Goal: Task Accomplishment & Management: Manage account settings

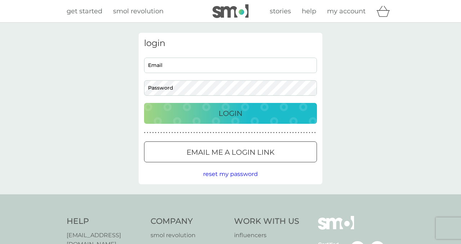
type input "[PERSON_NAME][EMAIL_ADDRESS][DOMAIN_NAME]"
click at [237, 112] on p "Login" at bounding box center [231, 114] width 24 height 12
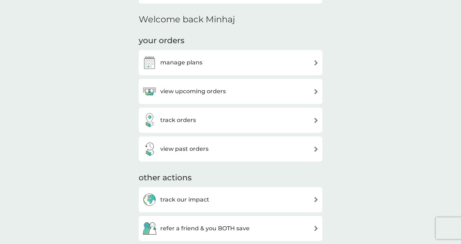
click at [223, 91] on h3 "view upcoming orders" at bounding box center [193, 91] width 66 height 9
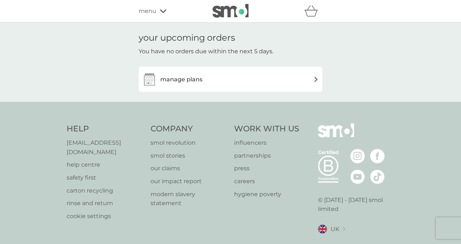
click at [217, 83] on div "manage plans" at bounding box center [230, 79] width 176 height 14
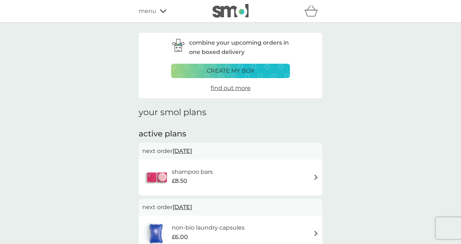
click at [158, 11] on div "menu" at bounding box center [169, 10] width 61 height 9
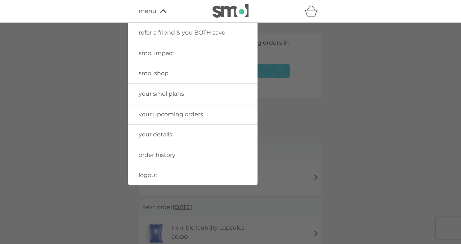
click at [150, 94] on span "your smol plans" at bounding box center [161, 93] width 45 height 7
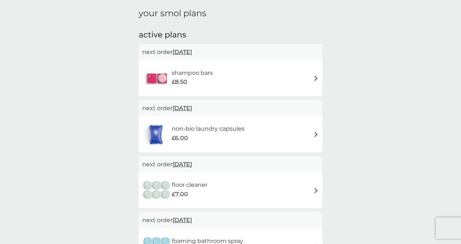
scroll to position [102, 0]
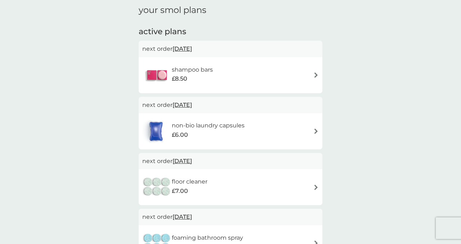
click at [192, 47] on span "[DATE]" at bounding box center [181, 49] width 19 height 14
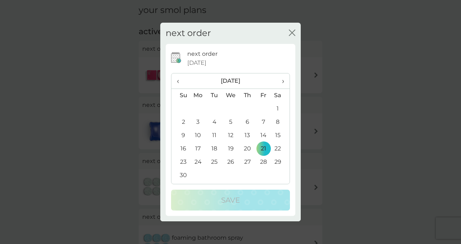
click at [285, 81] on th "›" at bounding box center [280, 80] width 18 height 15
click at [292, 32] on icon "close" at bounding box center [293, 33] width 3 height 6
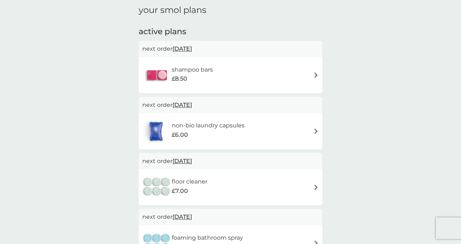
click at [316, 76] on img at bounding box center [315, 74] width 5 height 5
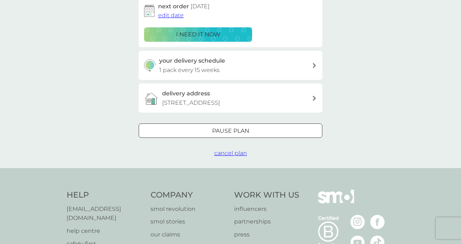
scroll to position [138, 0]
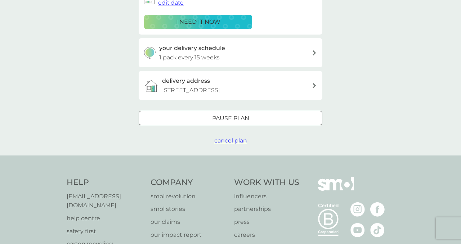
click at [243, 120] on div at bounding box center [230, 119] width 26 height 8
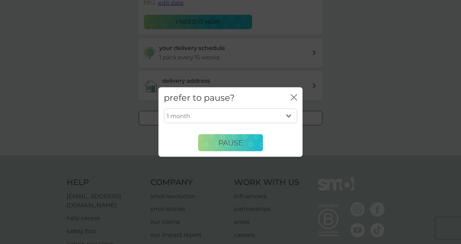
click at [259, 118] on select "1 month 2 months 3 months 4 months 5 months 6 months" at bounding box center [230, 115] width 133 height 15
select select "6"
click at [164, 108] on select "1 month 2 months 3 months 4 months 5 months 6 months" at bounding box center [230, 115] width 133 height 15
click at [225, 149] on button "Pause" at bounding box center [230, 142] width 65 height 17
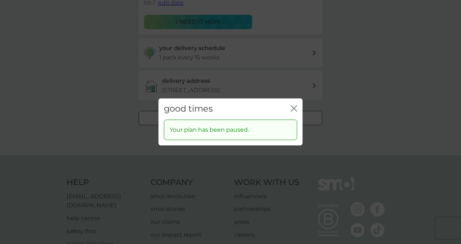
click at [294, 109] on icon "close" at bounding box center [295, 108] width 3 height 6
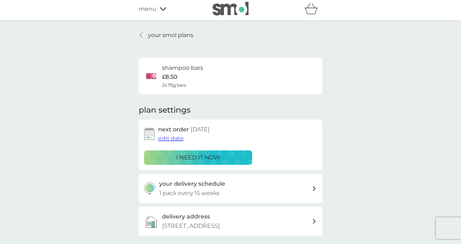
scroll to position [1, 0]
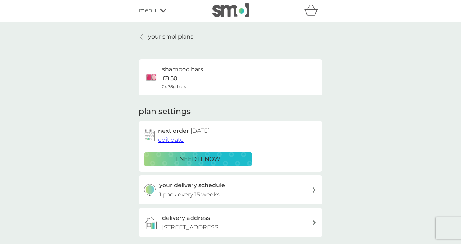
click at [141, 37] on icon at bounding box center [141, 37] width 3 height 6
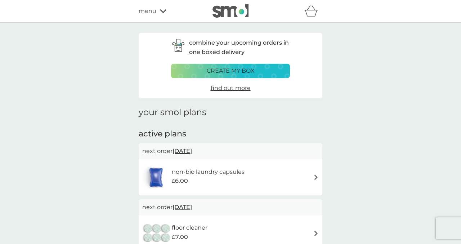
click at [165, 11] on icon at bounding box center [163, 11] width 6 height 4
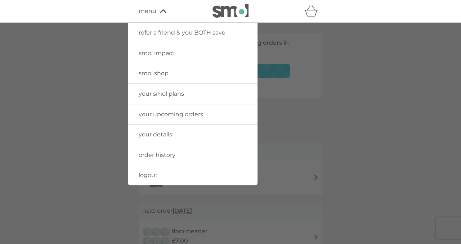
click at [150, 151] on link "order history" at bounding box center [193, 155] width 130 height 20
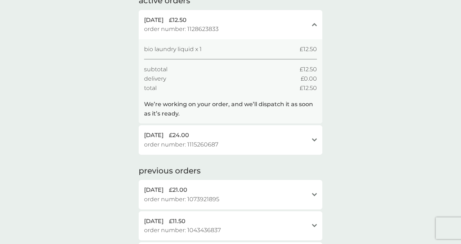
scroll to position [66, 0]
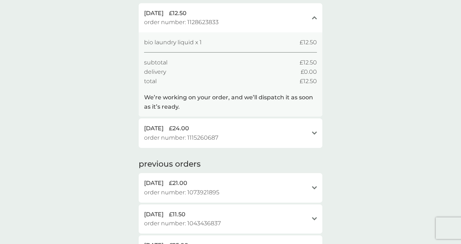
click at [299, 141] on div "[DATE] £24.00 order number: 1115260687" at bounding box center [226, 133] width 164 height 18
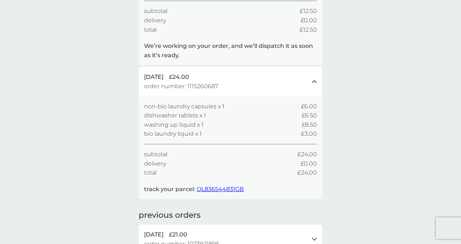
scroll to position [118, 0]
click at [313, 84] on div "close" at bounding box center [314, 81] width 5 height 6
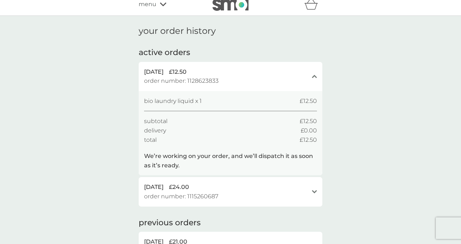
scroll to position [0, 0]
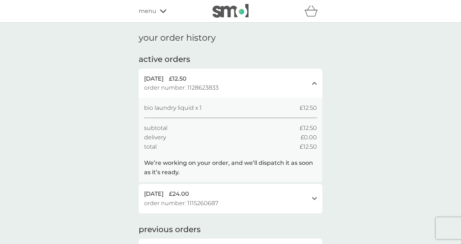
click at [162, 11] on icon at bounding box center [163, 11] width 6 height 4
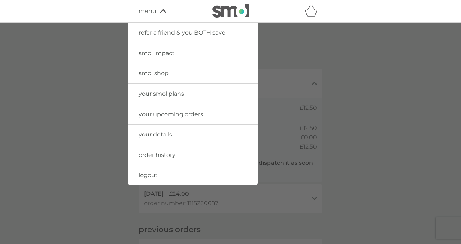
click at [157, 96] on span "your smol plans" at bounding box center [161, 93] width 45 height 7
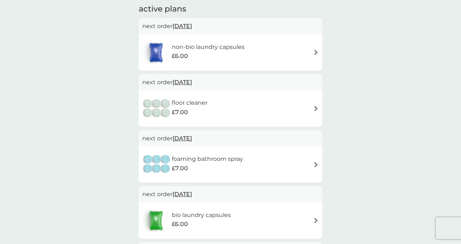
scroll to position [126, 0]
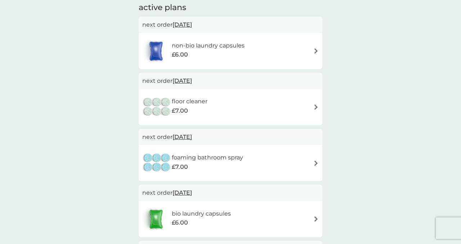
click at [317, 106] on img at bounding box center [315, 106] width 5 height 5
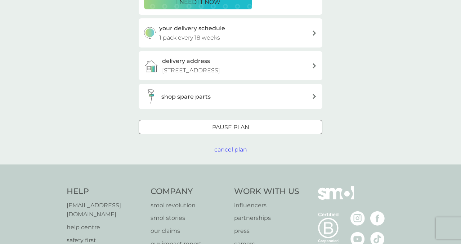
scroll to position [154, 0]
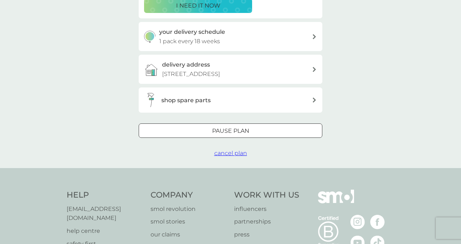
click at [226, 133] on div at bounding box center [230, 131] width 26 height 8
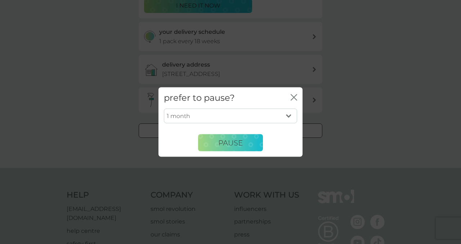
click at [277, 118] on select "1 month 2 months 3 months 4 months 5 months 6 months" at bounding box center [230, 115] width 133 height 15
select select "6"
click at [164, 108] on select "1 month 2 months 3 months 4 months 5 months 6 months" at bounding box center [230, 115] width 133 height 15
click at [239, 143] on span "Pause" at bounding box center [230, 142] width 24 height 9
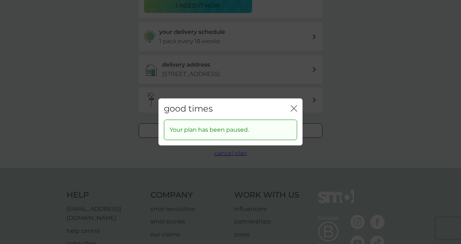
click at [294, 109] on icon "close" at bounding box center [294, 108] width 6 height 6
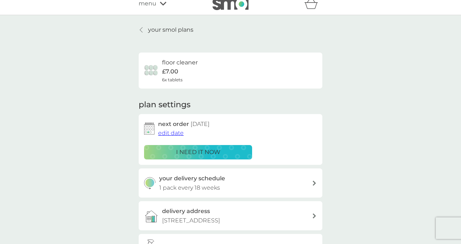
scroll to position [0, 0]
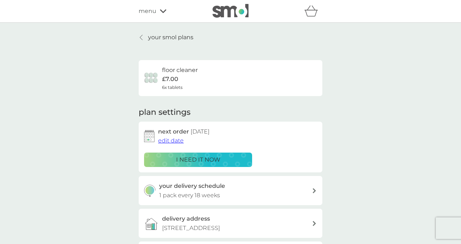
click at [142, 36] on icon at bounding box center [141, 38] width 3 height 6
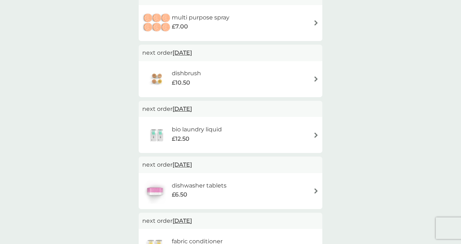
scroll to position [439, 0]
click at [307, 78] on div "dishbrush £10.50" at bounding box center [230, 78] width 176 height 25
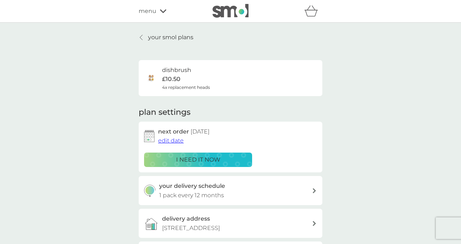
scroll to position [240, 0]
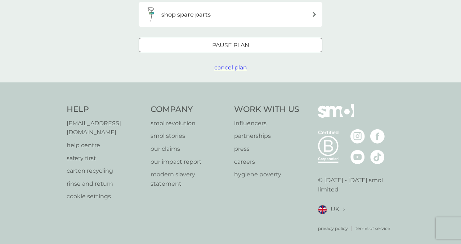
click at [235, 43] on div at bounding box center [230, 46] width 26 height 8
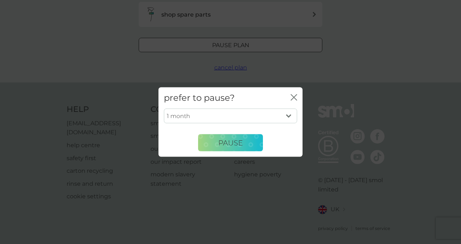
click at [237, 119] on select "1 month 2 months 3 months 4 months 5 months 6 months" at bounding box center [230, 115] width 133 height 15
select select "6"
click at [164, 108] on select "1 month 2 months 3 months 4 months 5 months 6 months" at bounding box center [230, 115] width 133 height 15
click at [230, 141] on span "Pause" at bounding box center [230, 142] width 24 height 9
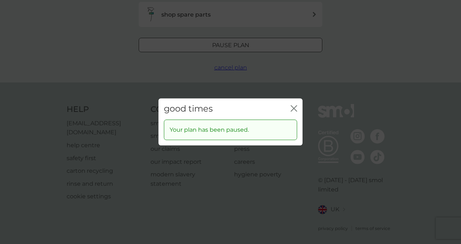
click at [295, 109] on icon "close" at bounding box center [294, 108] width 6 height 6
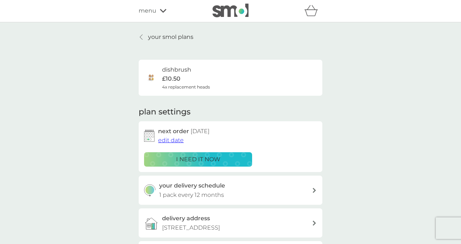
scroll to position [0, 0]
click at [144, 38] on div at bounding box center [141, 38] width 5 height 6
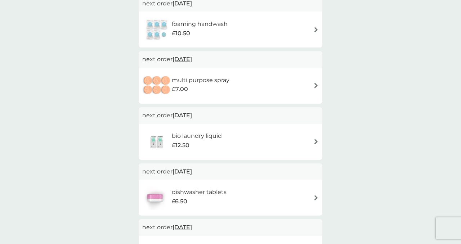
scroll to position [371, 0]
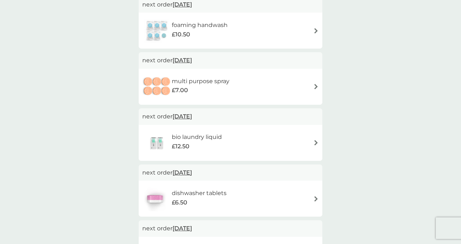
click at [248, 146] on div "bio laundry liquid £12.50" at bounding box center [230, 142] width 176 height 25
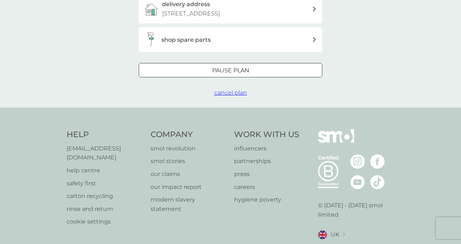
scroll to position [190, 0]
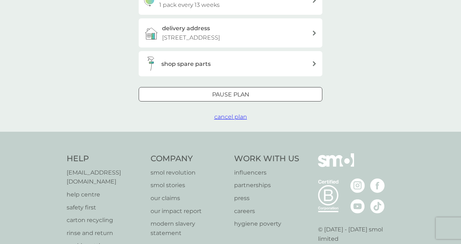
click at [235, 98] on div at bounding box center [230, 95] width 26 height 8
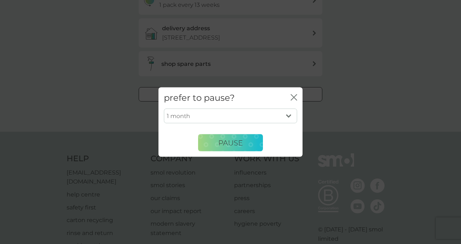
click at [209, 114] on select "1 month 2 months 3 months 4 months 5 months 6 months" at bounding box center [230, 115] width 133 height 15
select select "6"
click at [164, 108] on select "1 month 2 months 3 months 4 months 5 months 6 months" at bounding box center [230, 115] width 133 height 15
click at [219, 144] on span "Pause" at bounding box center [230, 142] width 24 height 9
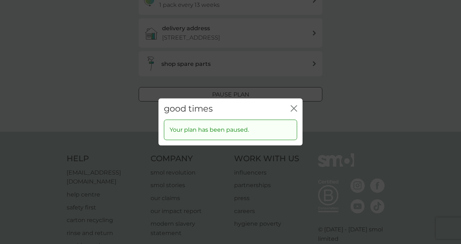
click at [293, 109] on icon "close" at bounding box center [294, 108] width 6 height 6
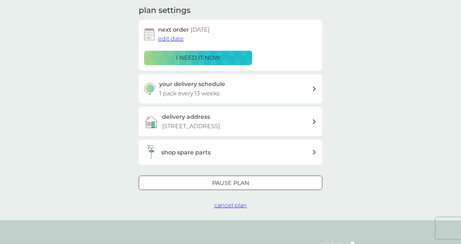
scroll to position [0, 0]
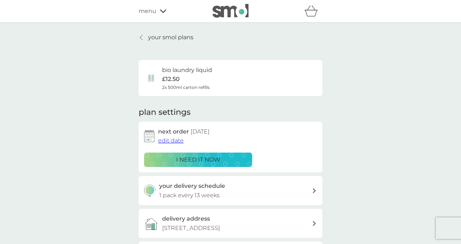
click at [138, 37] on div "your smol plans bio laundry liquid £12.50 2x 500ml carton refills plan settings…" at bounding box center [230, 172] width 194 height 279
click at [141, 38] on icon at bounding box center [141, 38] width 3 height 6
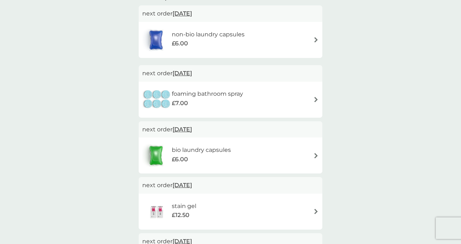
scroll to position [140, 0]
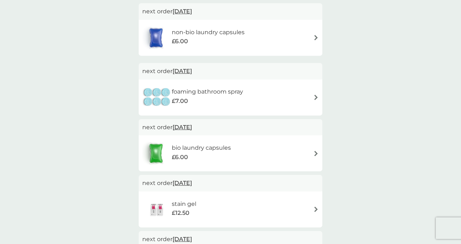
click at [291, 152] on div "bio laundry capsules £6.00" at bounding box center [230, 153] width 176 height 25
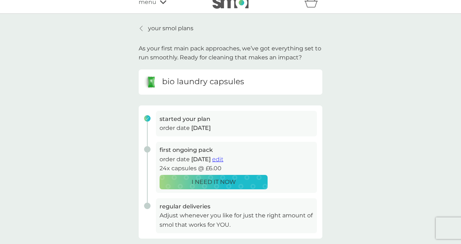
scroll to position [10, 0]
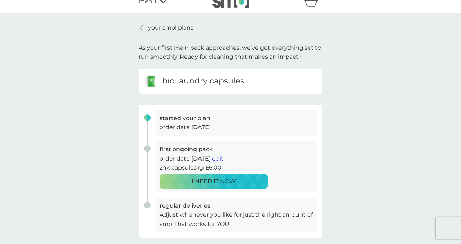
click at [144, 28] on link "your smol plans" at bounding box center [166, 27] width 55 height 9
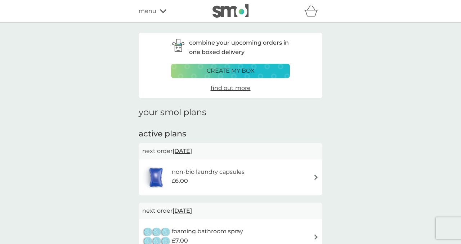
click at [162, 13] on icon at bounding box center [163, 11] width 6 height 4
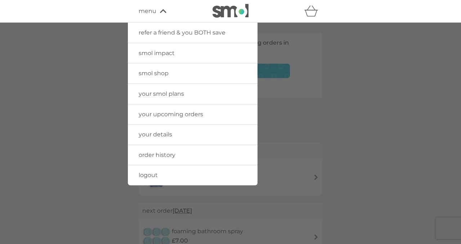
click at [148, 156] on span "order history" at bounding box center [157, 155] width 37 height 7
